Goal: Obtain resource: Download file/media

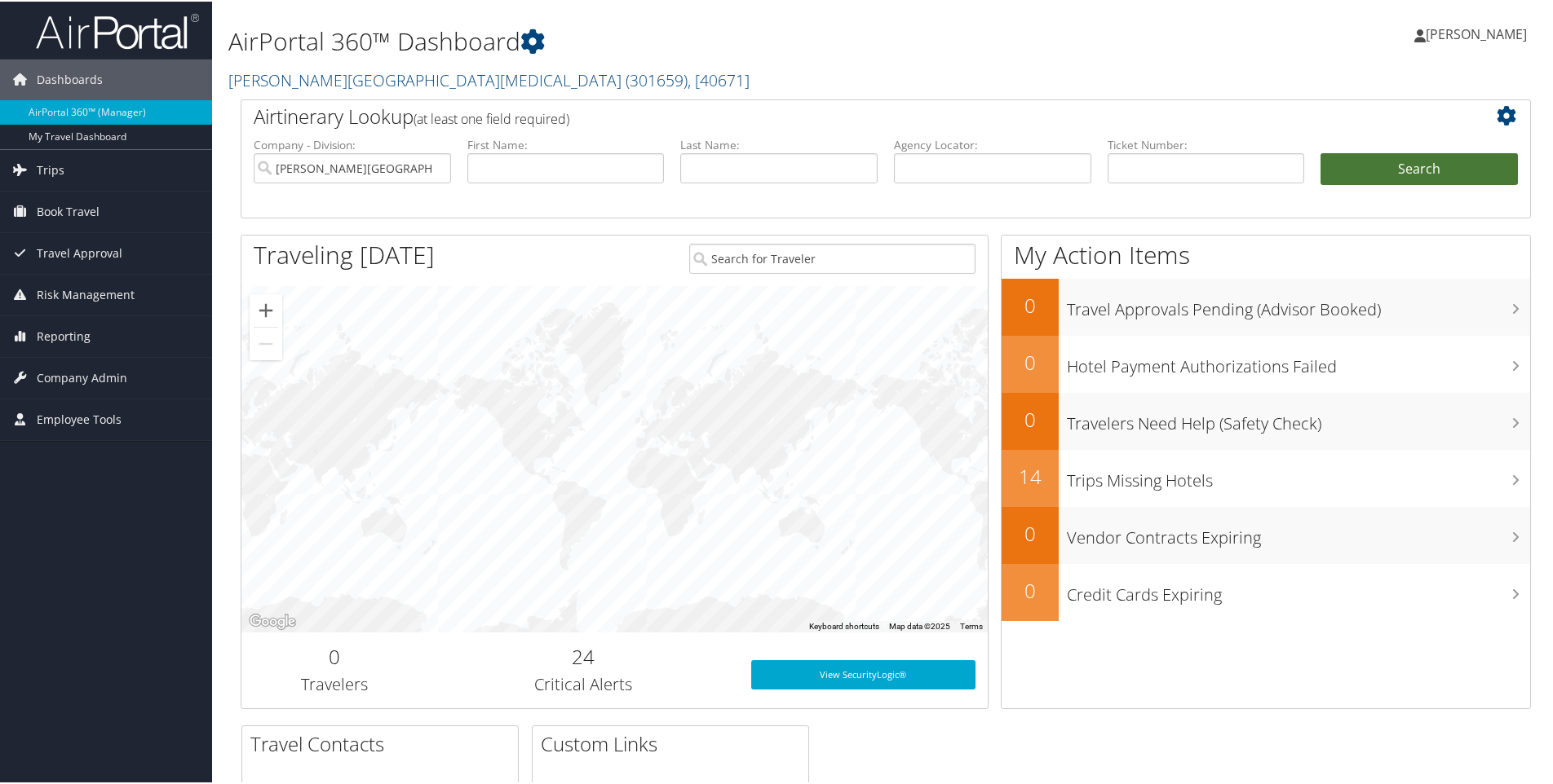
click at [1399, 172] on button "Search" at bounding box center [1419, 168] width 197 height 33
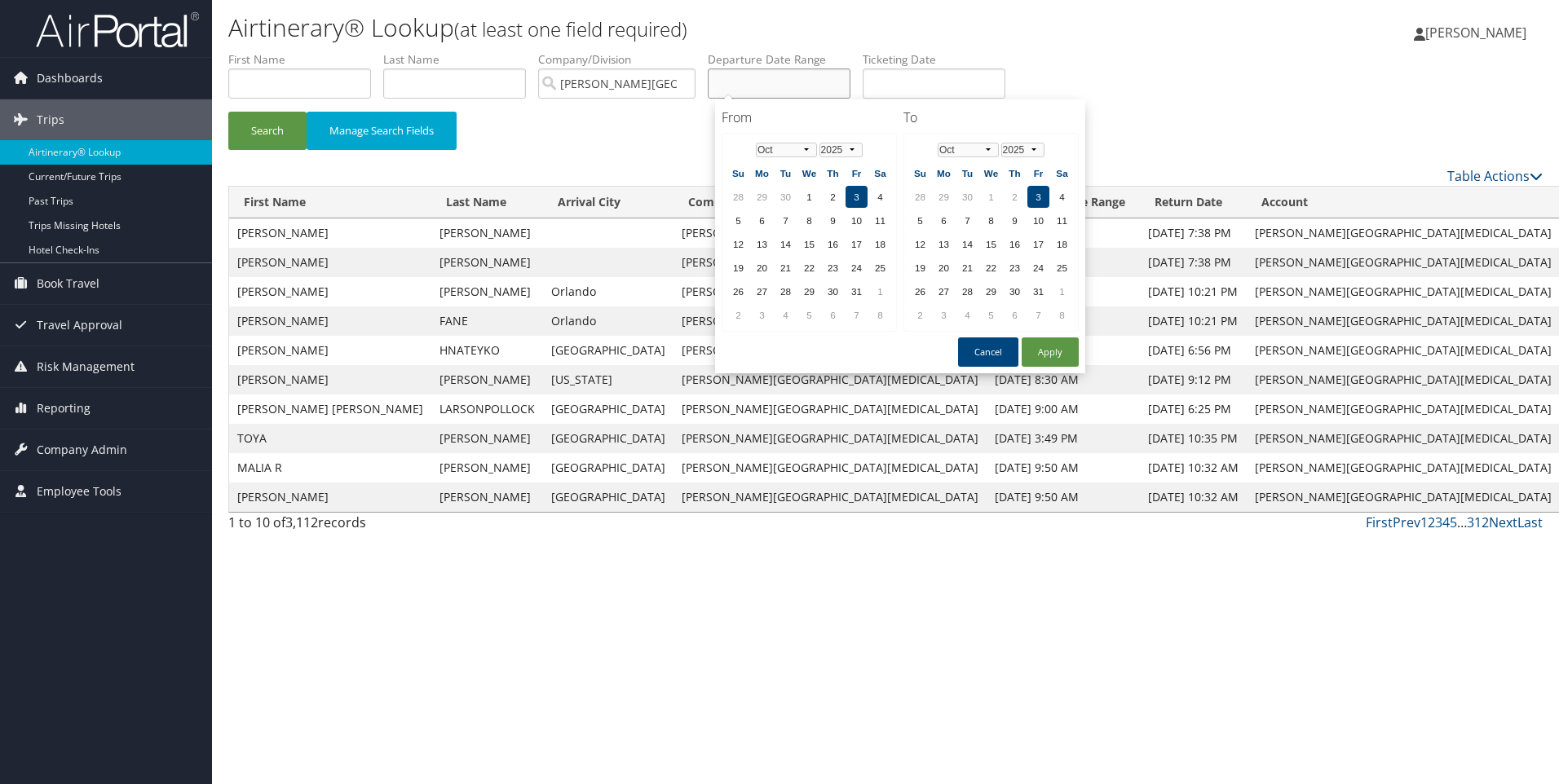
click at [810, 90] on input "text" at bounding box center [779, 83] width 142 height 30
click at [853, 199] on td "3" at bounding box center [856, 197] width 22 height 22
click at [1033, 154] on select "2025 2026 2027 2028 2029 2030" at bounding box center [1022, 150] width 43 height 15
click at [1015, 292] on td "31" at bounding box center [1014, 291] width 22 height 22
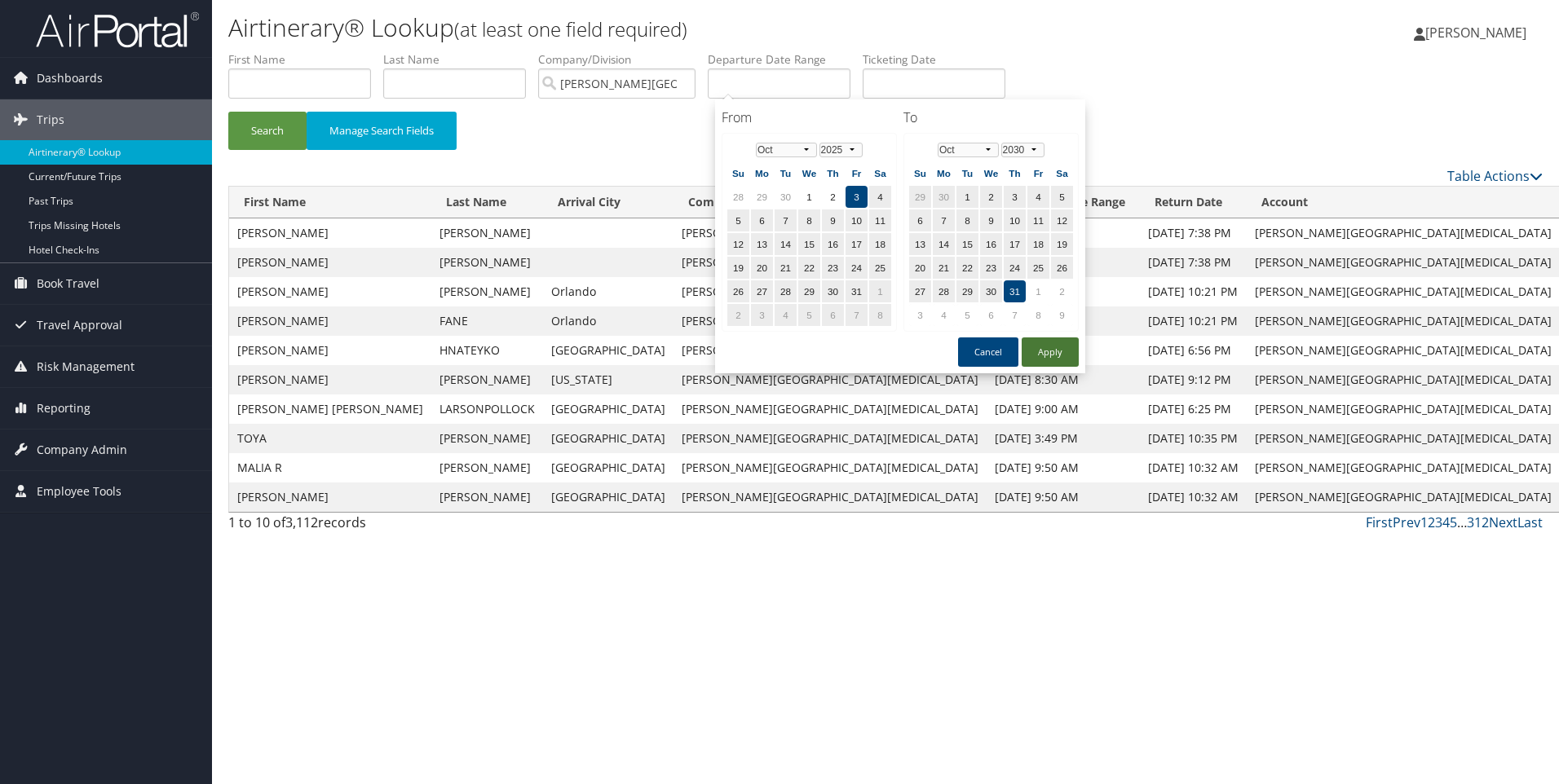
click at [1050, 358] on button "Apply" at bounding box center [1050, 352] width 58 height 29
type input "[DATE] - [DATE]"
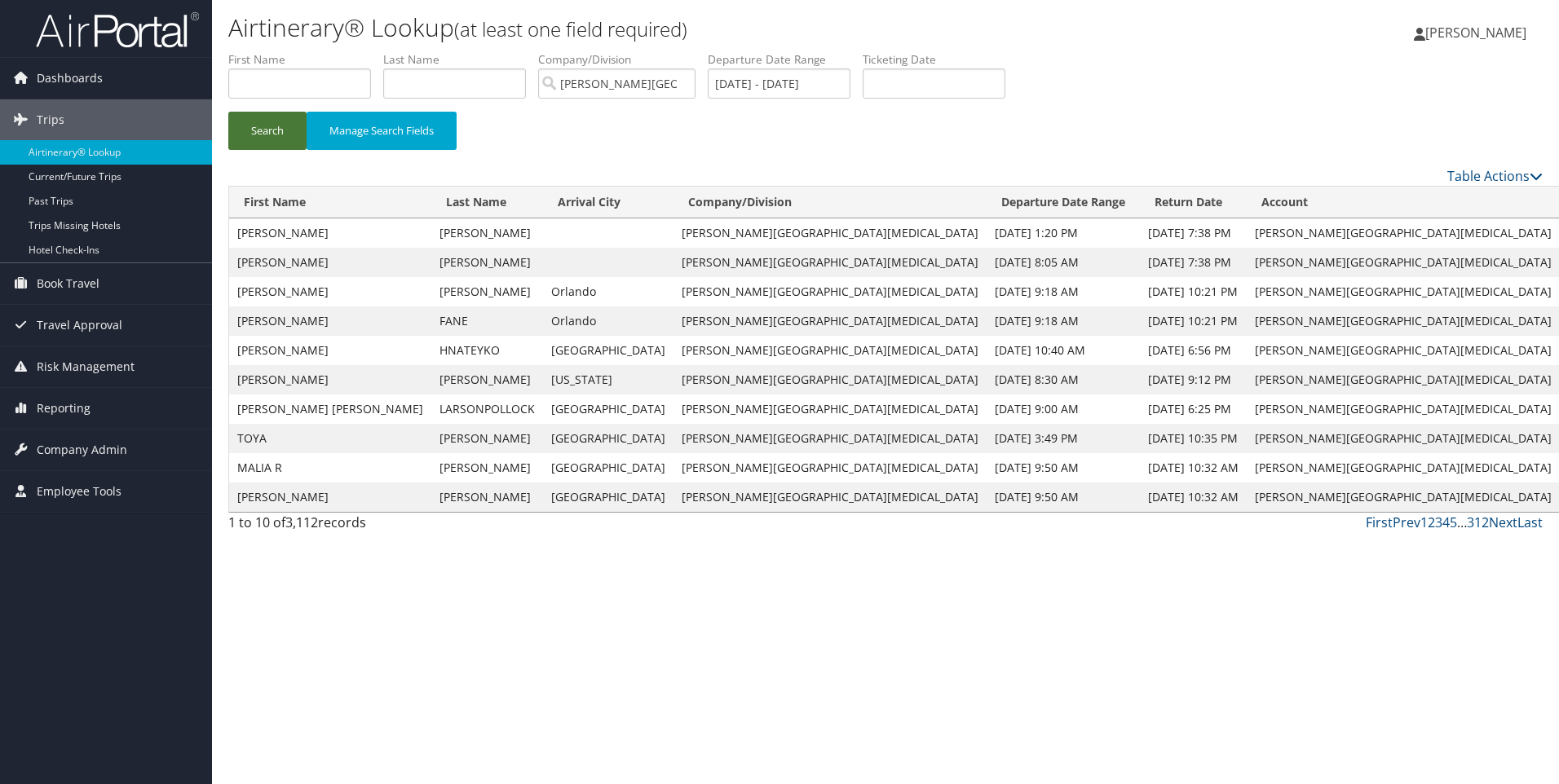
click at [239, 133] on button "Search" at bounding box center [267, 131] width 78 height 38
click at [1491, 173] on link "Table Actions" at bounding box center [1494, 176] width 95 height 18
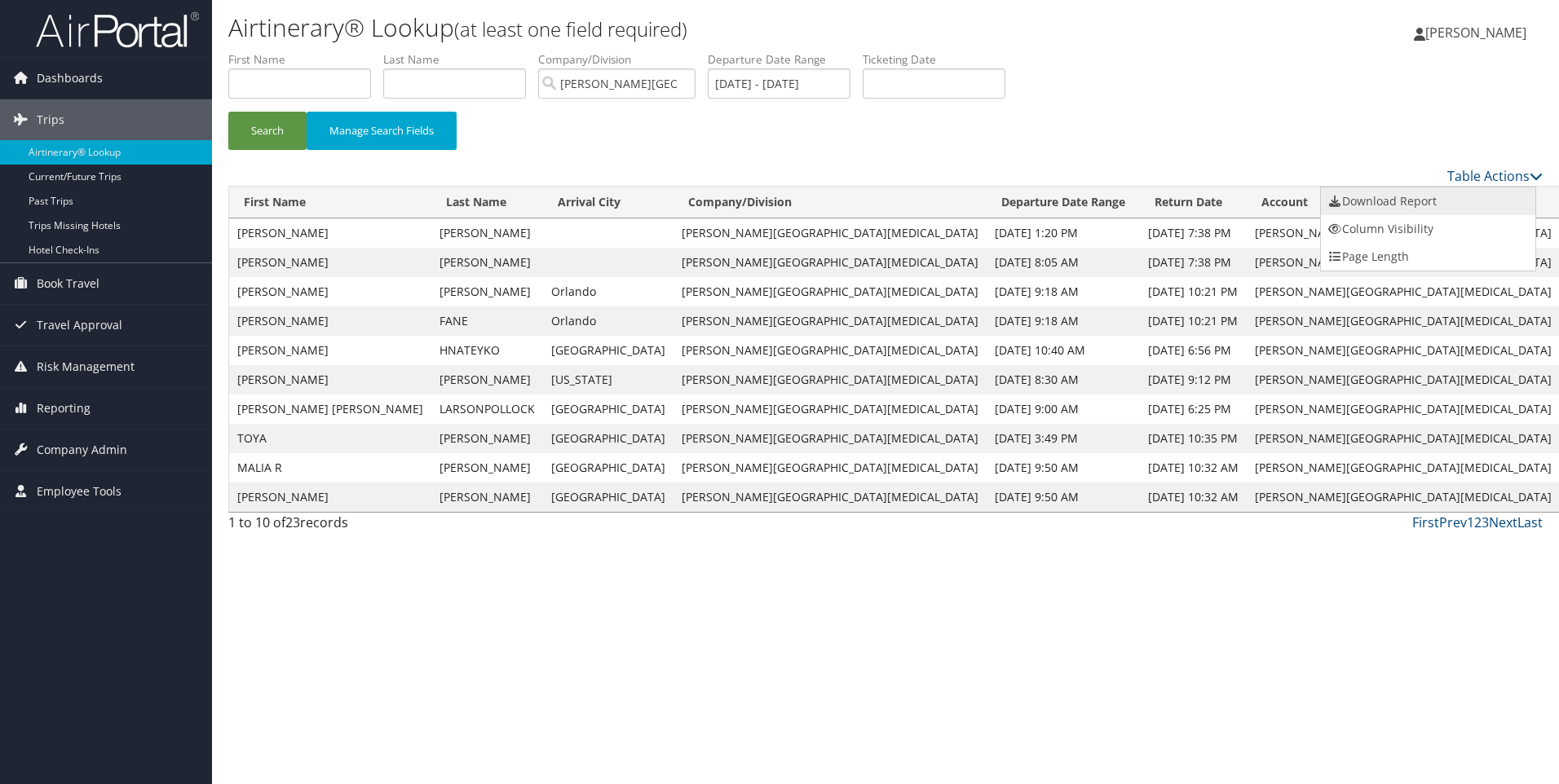
click at [1385, 194] on link "Download Report" at bounding box center [1428, 201] width 214 height 27
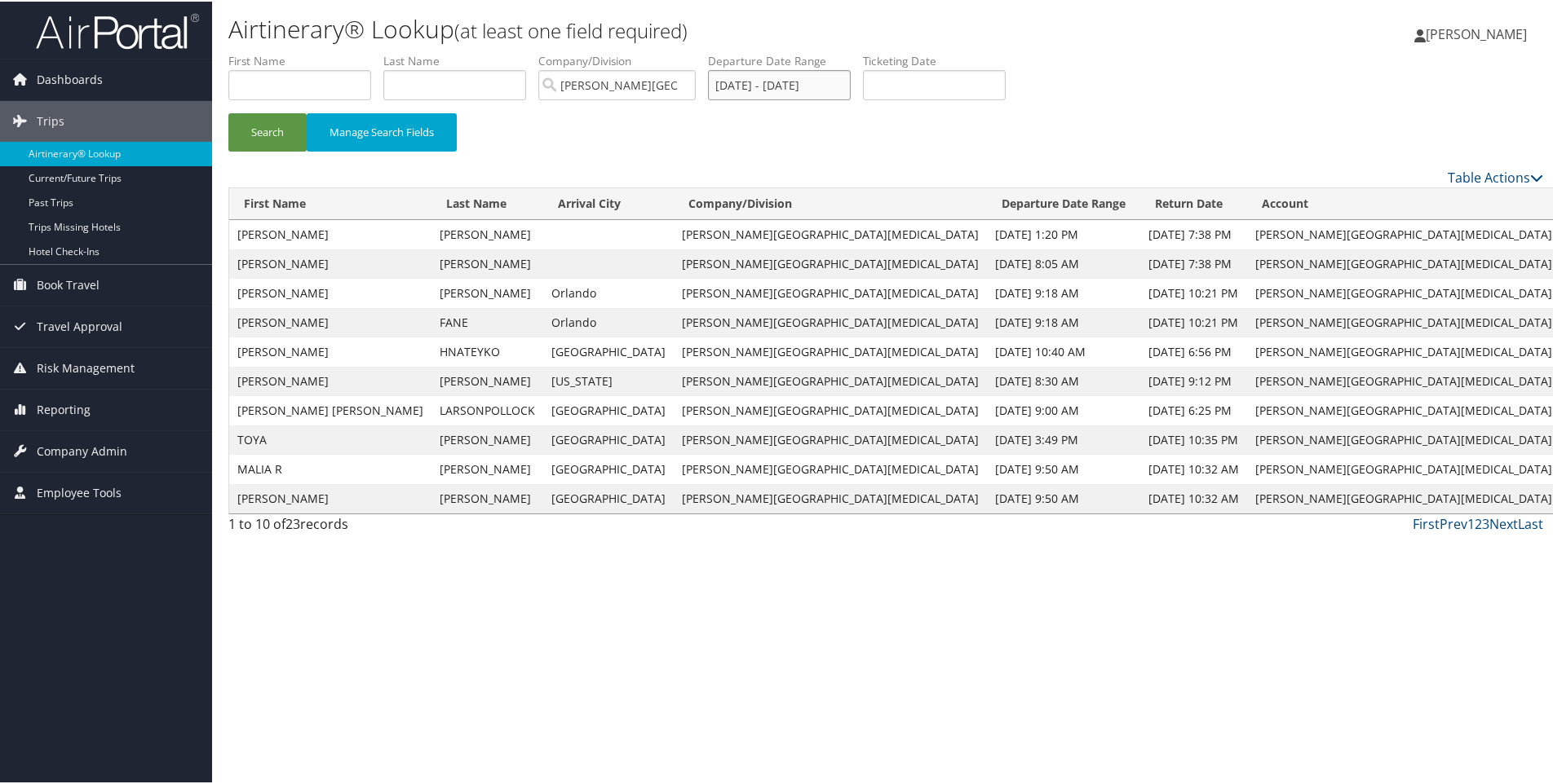
click at [750, 85] on input "[DATE] - [DATE]" at bounding box center [779, 83] width 142 height 30
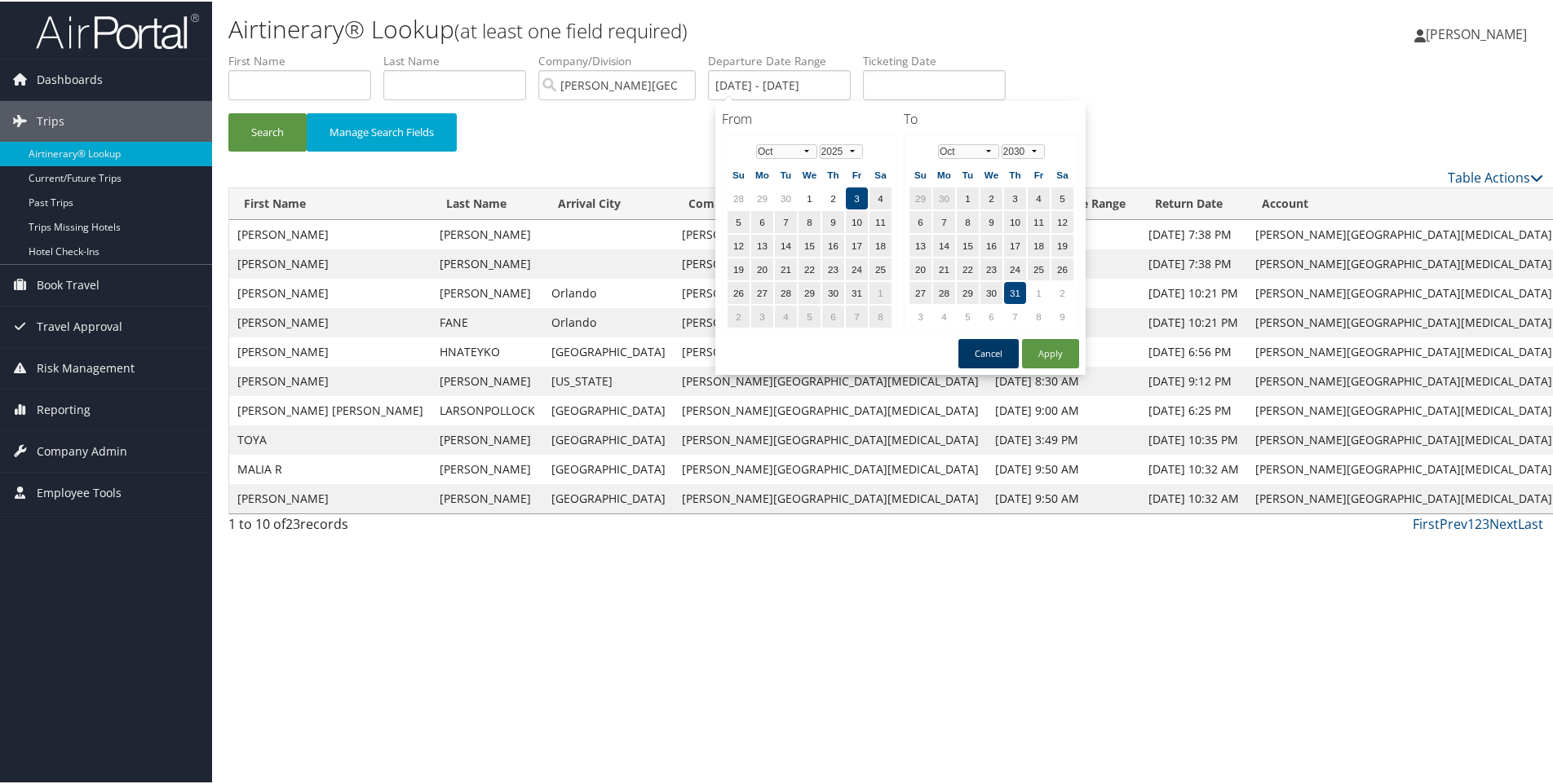
click at [987, 360] on button "Cancel" at bounding box center [988, 352] width 60 height 29
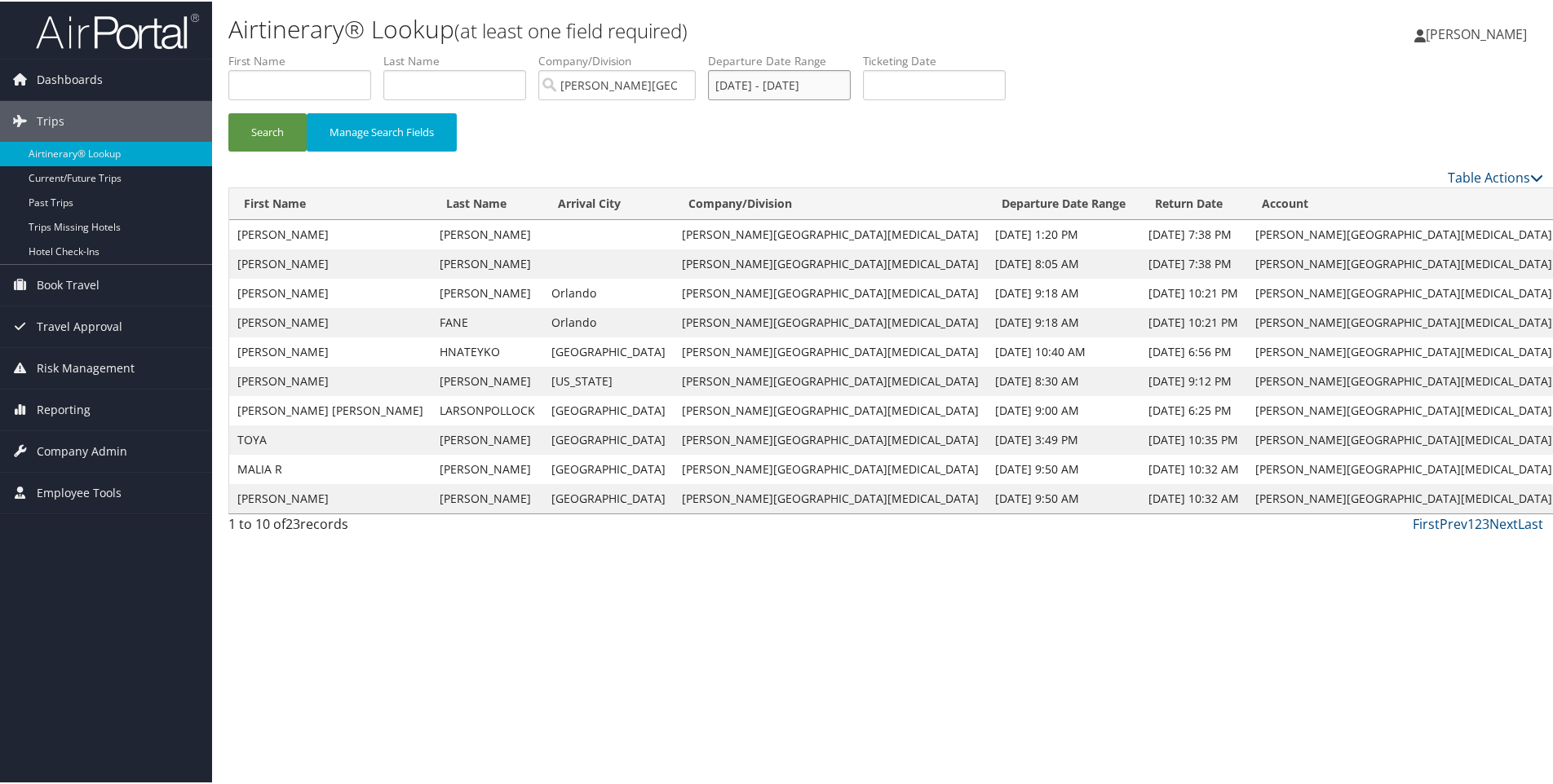
click at [846, 89] on input "[DATE] - [DATE]" at bounding box center [779, 83] width 142 height 30
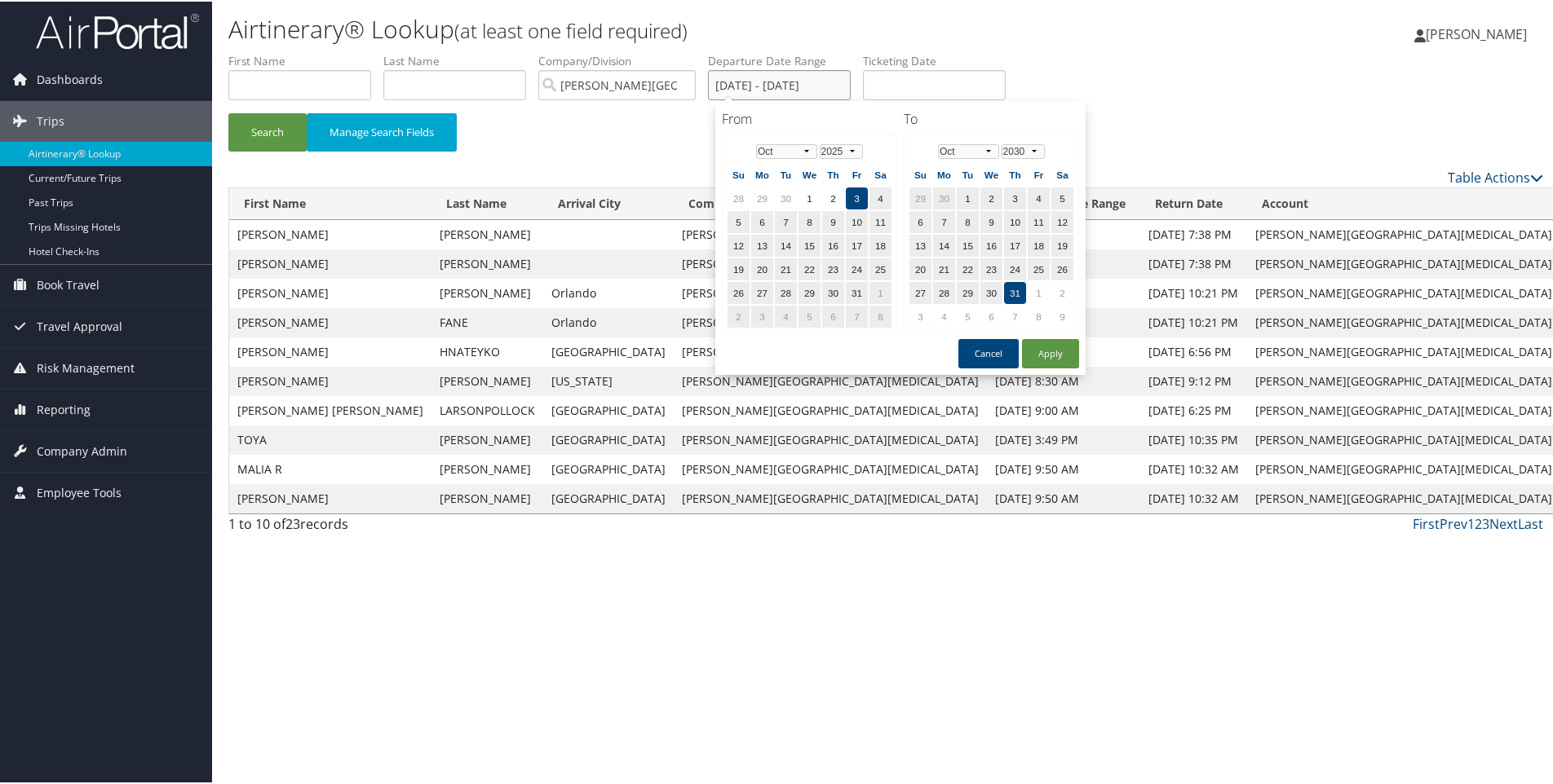
click at [846, 89] on input "[DATE] - [DATE]" at bounding box center [779, 83] width 142 height 30
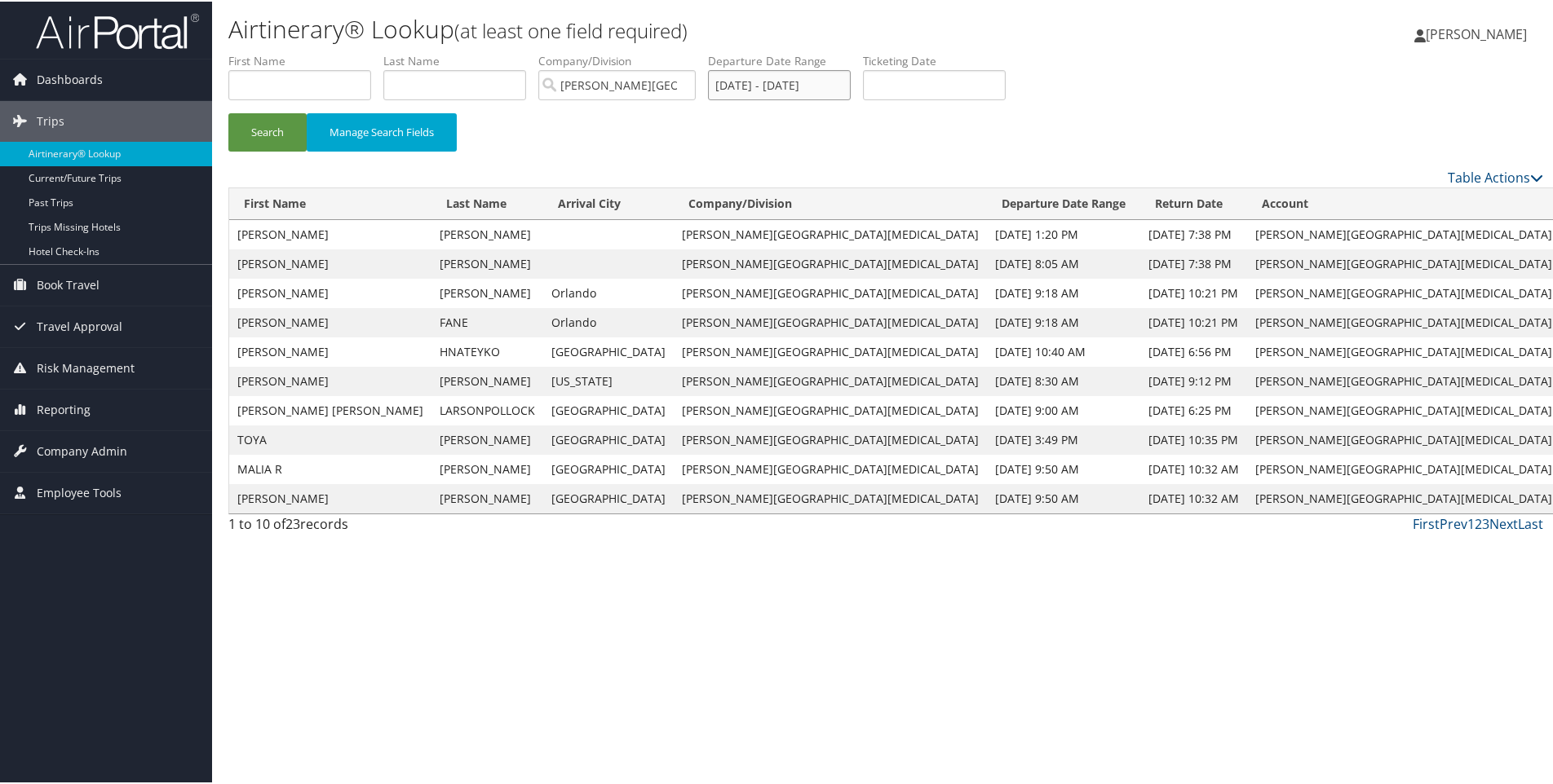
click at [846, 89] on input "[DATE] - [DATE]" at bounding box center [779, 83] width 142 height 30
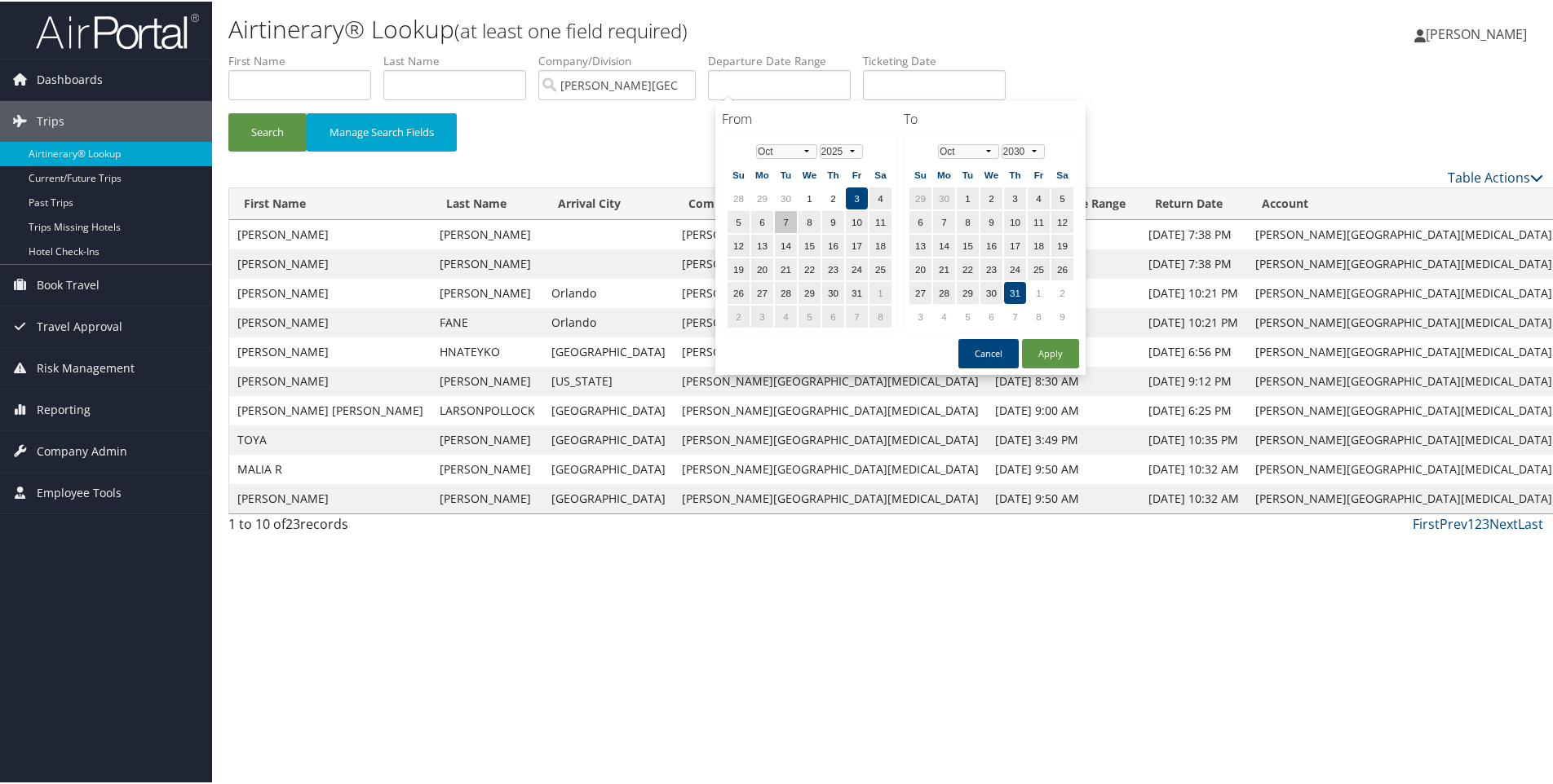
click at [793, 223] on td "7" at bounding box center [785, 221] width 22 height 22
click at [1057, 355] on button "Apply" at bounding box center [1050, 352] width 58 height 29
type input "[DATE] - [DATE]"
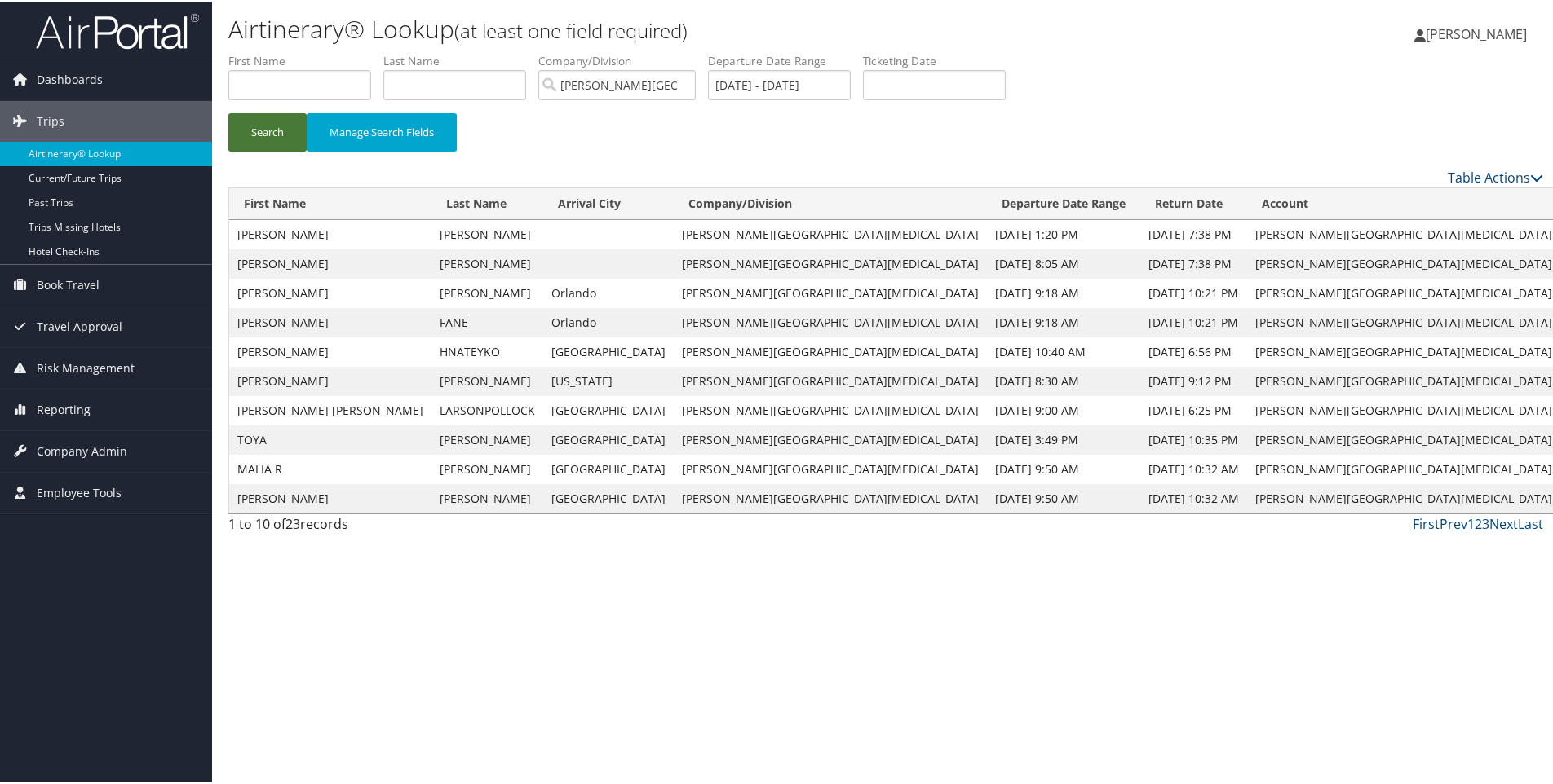
click at [269, 141] on button "Search" at bounding box center [268, 131] width 79 height 38
click at [1469, 179] on link "Table Actions" at bounding box center [1495, 176] width 95 height 18
click at [1425, 207] on link "Download Report" at bounding box center [1428, 201] width 215 height 27
